Goal: Transaction & Acquisition: Purchase product/service

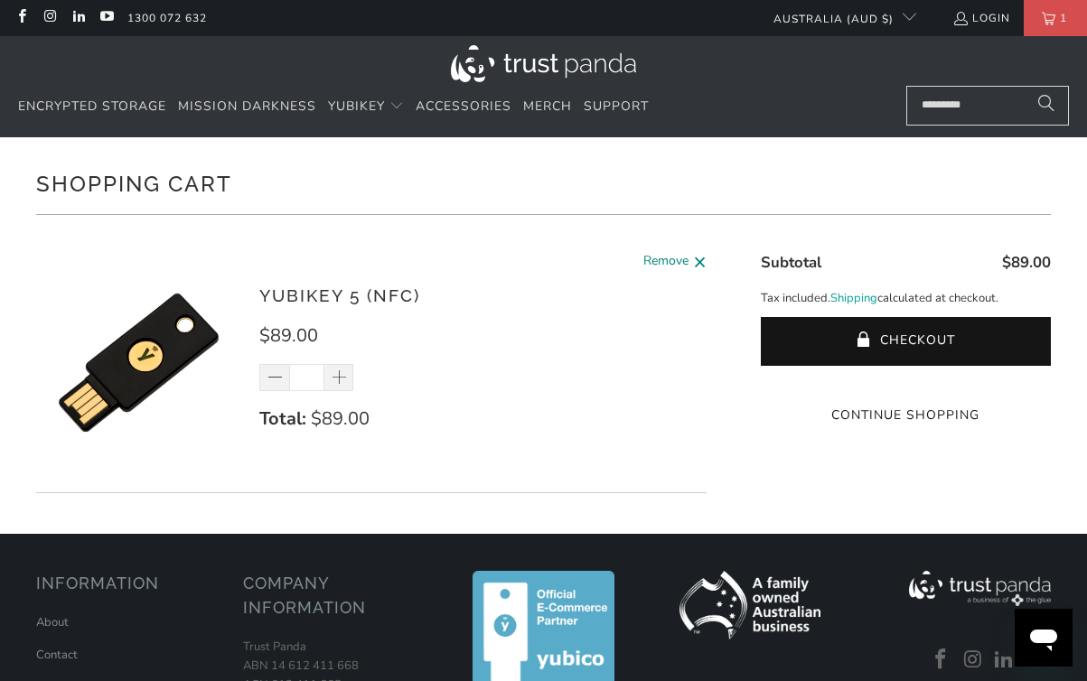
click at [693, 258] on span at bounding box center [700, 262] width 14 height 23
type input "*"
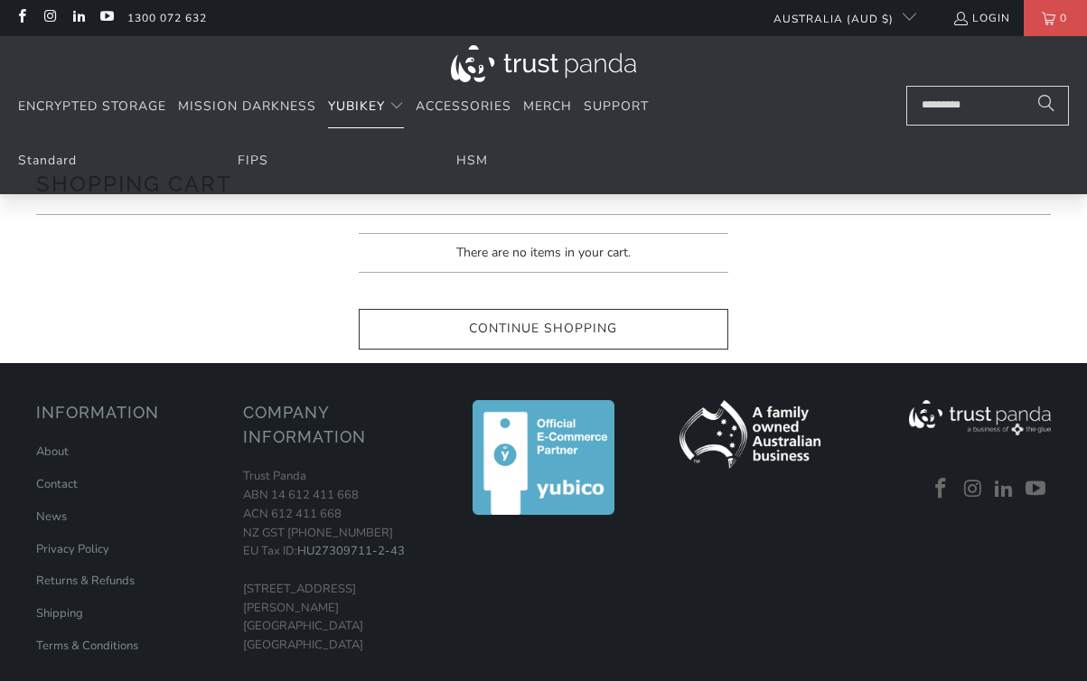
click at [351, 124] on summary "YubiKey" at bounding box center [366, 107] width 76 height 42
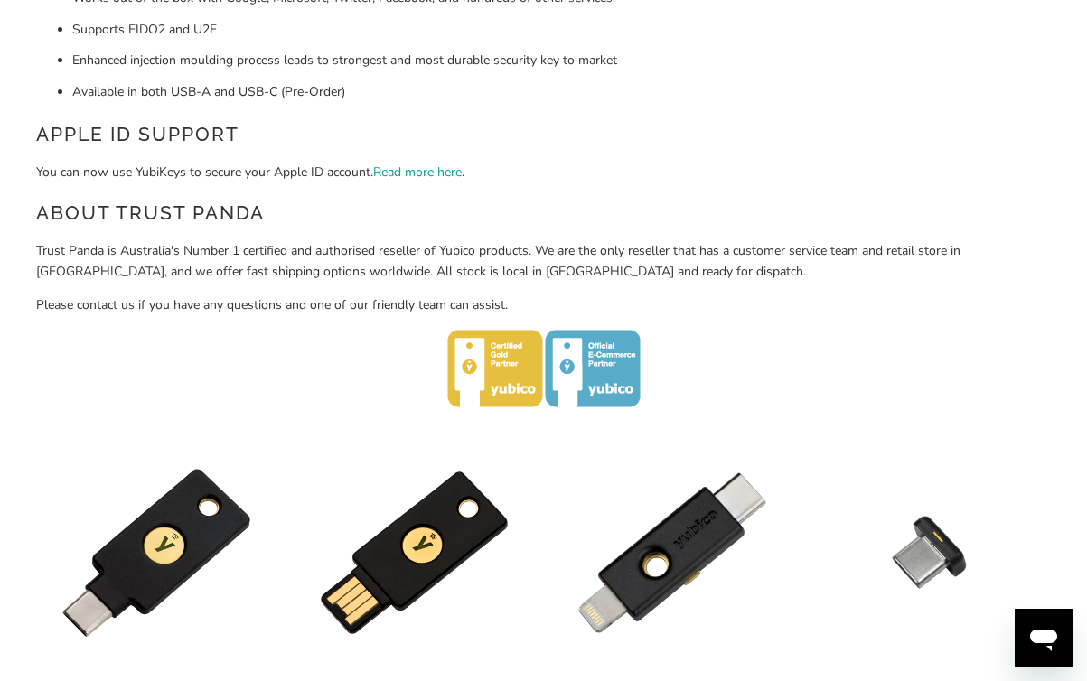
scroll to position [872, 0]
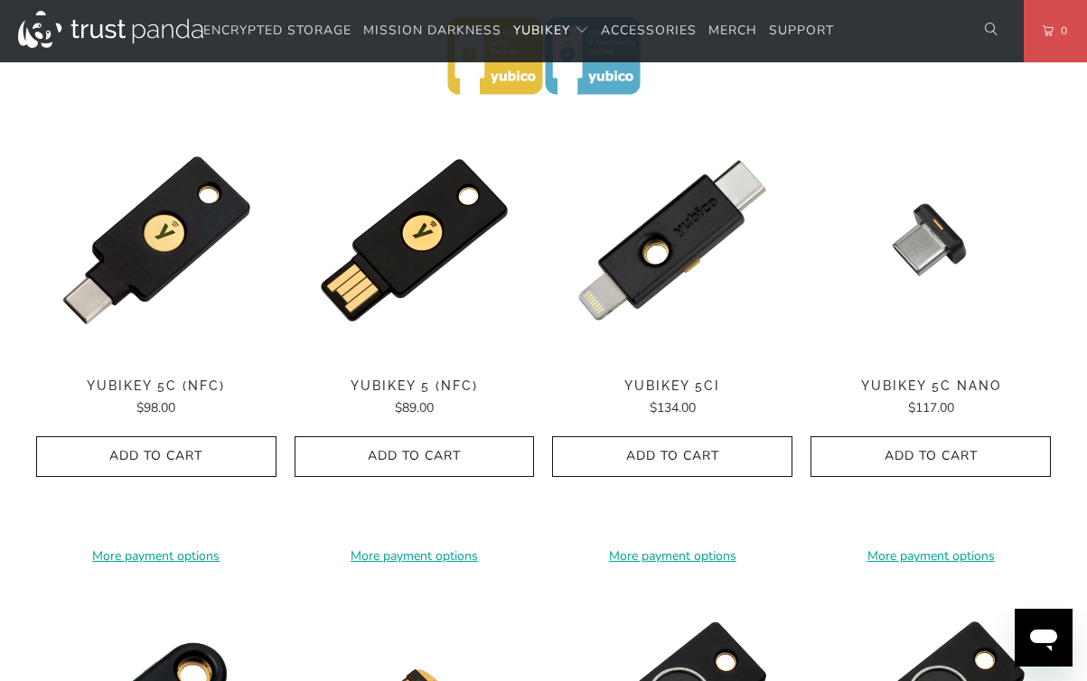
click at [208, 459] on span "Add to Cart" at bounding box center [156, 456] width 202 height 15
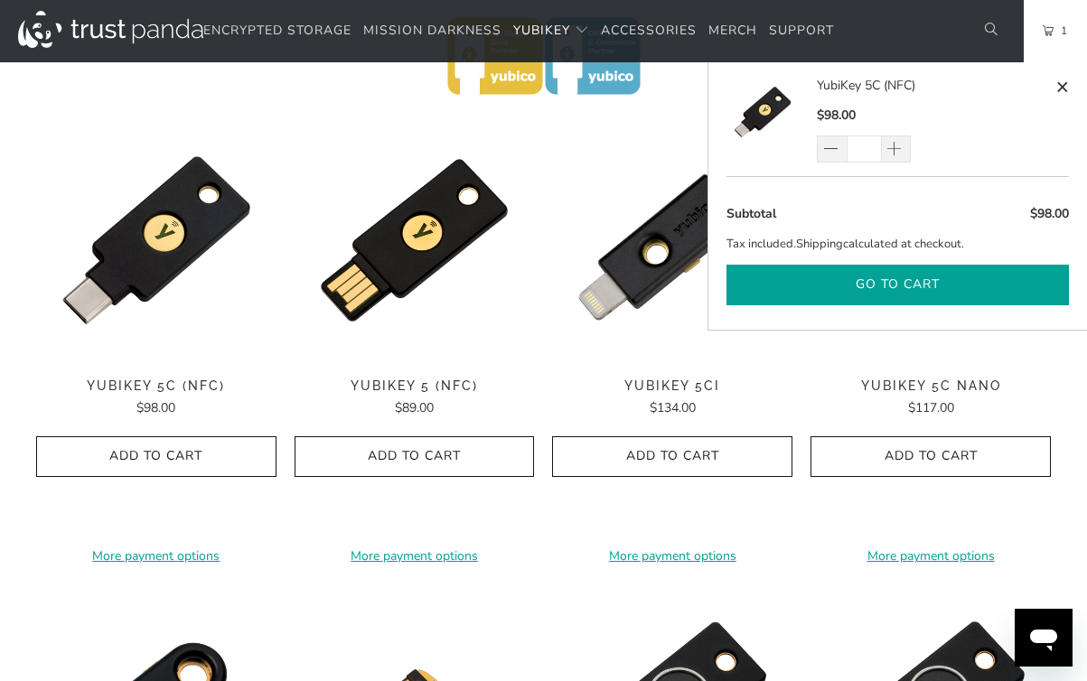
click at [976, 278] on button "Go to cart" at bounding box center [897, 285] width 342 height 41
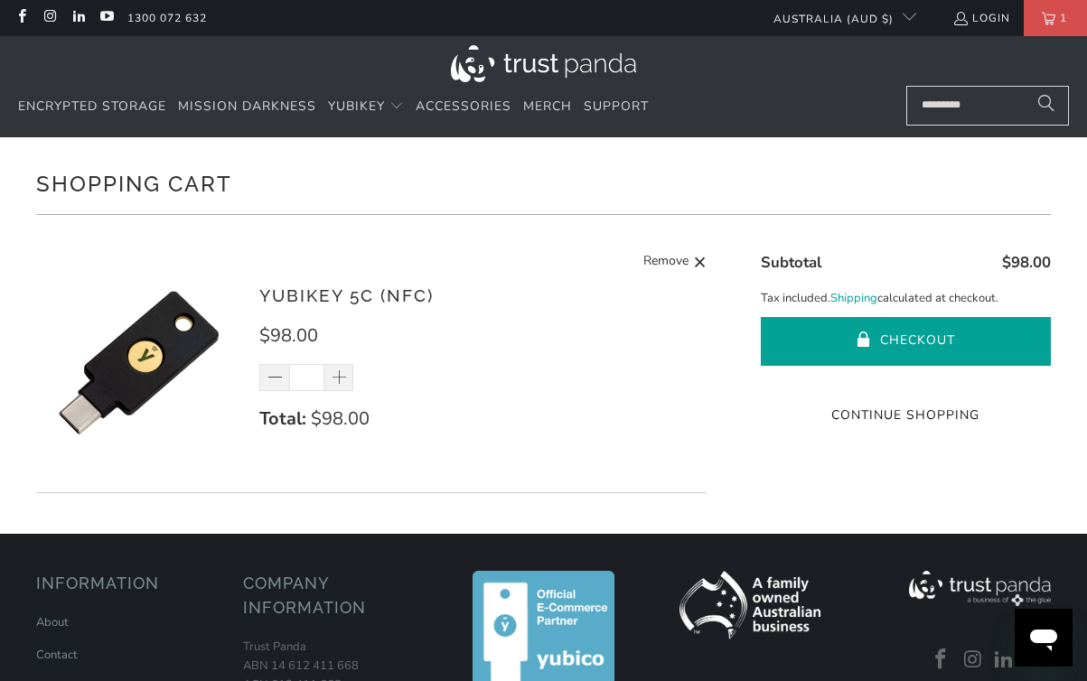
click at [982, 335] on button "Checkout" at bounding box center [906, 341] width 290 height 49
